Goal: Task Accomplishment & Management: Manage account settings

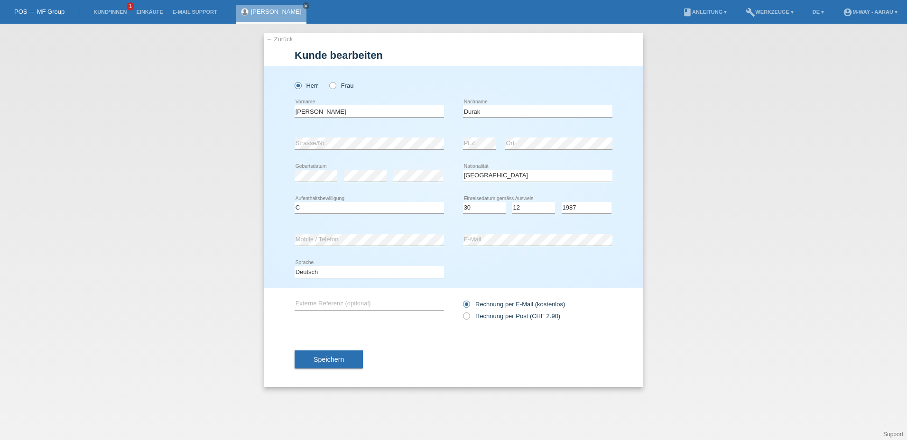
select select "TR"
select select "C"
select select "30"
select select "12"
select select "1987"
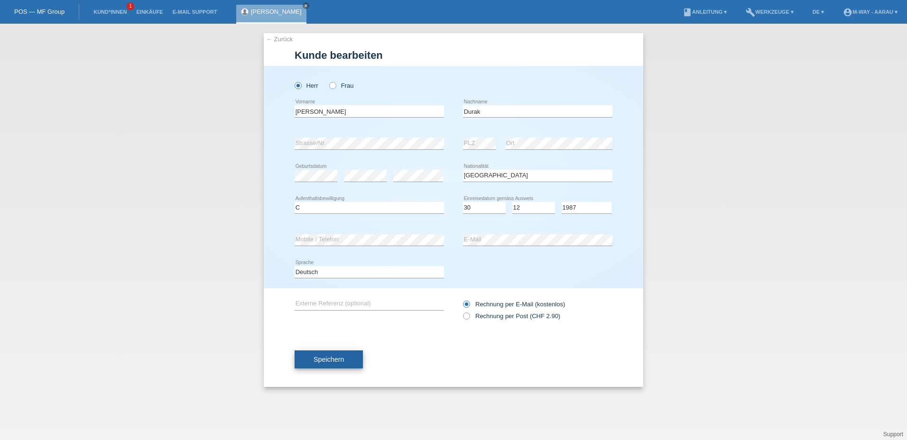
click at [328, 360] on span "Speichern" at bounding box center [329, 360] width 30 height 8
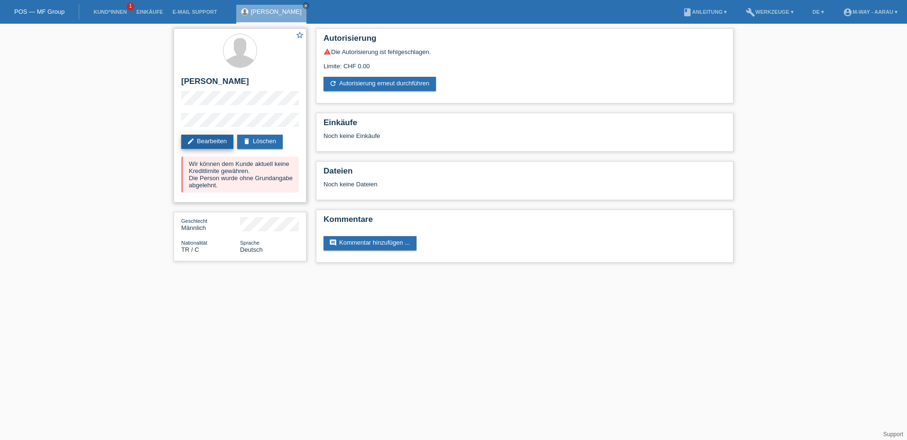
click at [215, 145] on link "edit Bearbeiten" at bounding box center [207, 142] width 52 height 14
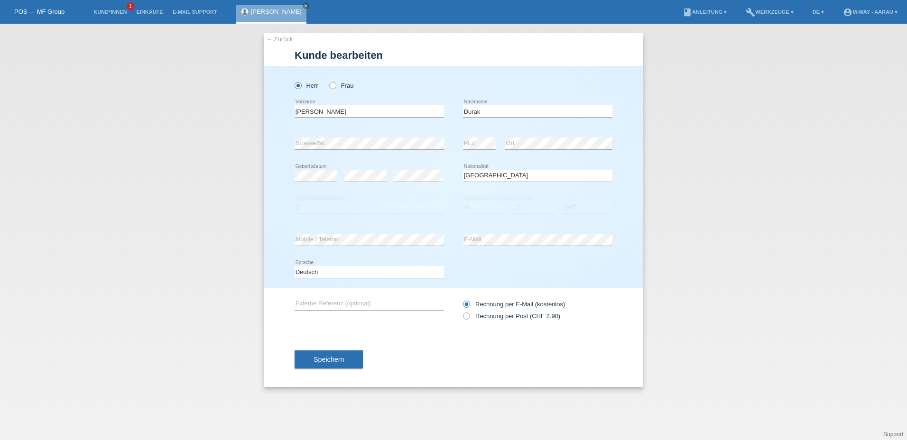
select select "TR"
select select "C"
select select "30"
select select "12"
select select "1987"
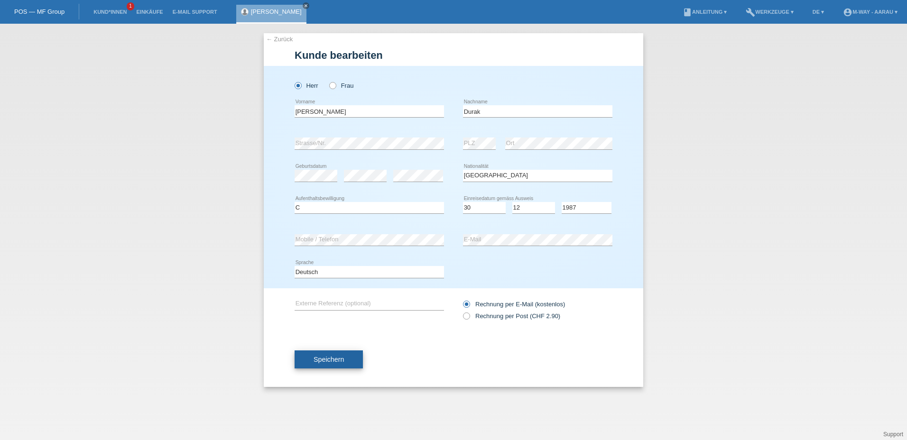
click at [317, 354] on button "Speichern" at bounding box center [329, 360] width 68 height 18
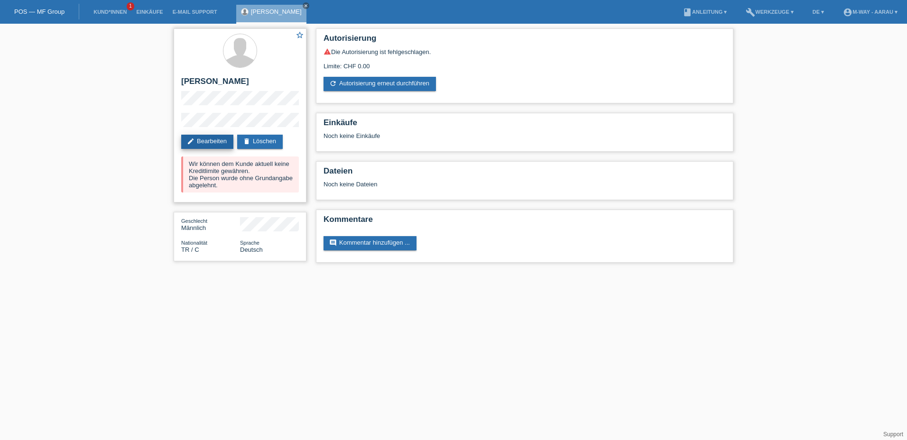
click at [224, 140] on link "edit Bearbeiten" at bounding box center [207, 142] width 52 height 14
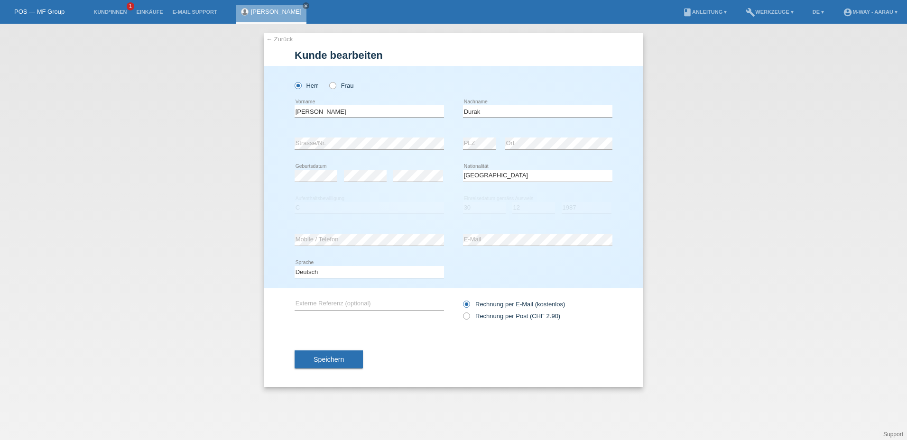
select select "TR"
select select "C"
select select "30"
select select "12"
select select "1987"
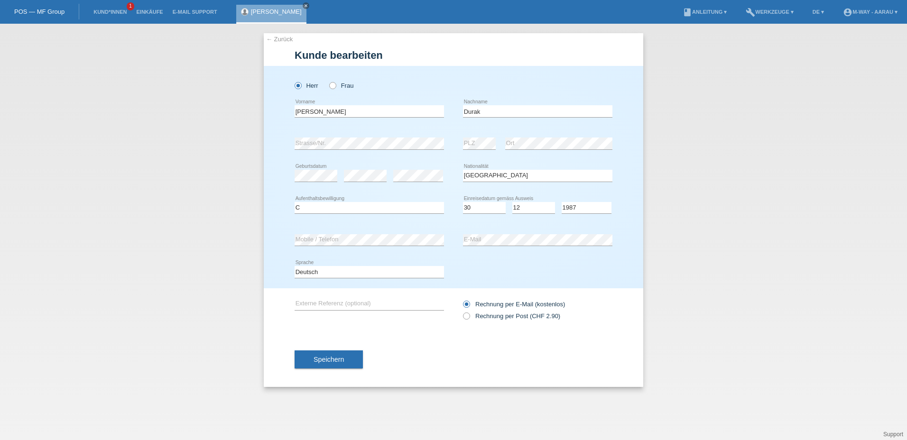
click at [471, 68] on div at bounding box center [537, 69] width 149 height 7
